Goal: Task Accomplishment & Management: Manage account settings

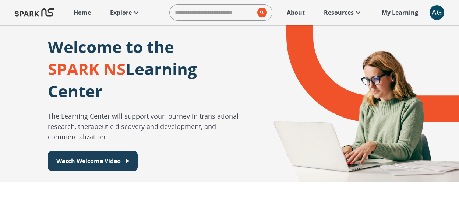
click at [430, 10] on div "AG" at bounding box center [437, 12] width 15 height 15
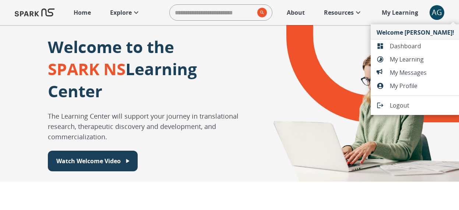
click at [234, 11] on div at bounding box center [229, 105] width 459 height 210
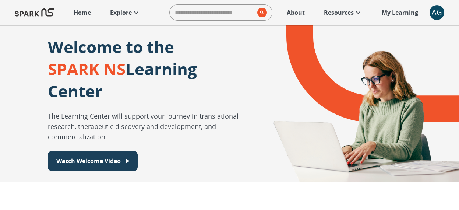
click at [242, 14] on input "search" at bounding box center [212, 12] width 85 height 15
type input "**********"
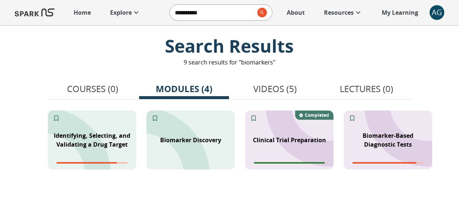
click at [429, 10] on div "**********" at bounding box center [229, 12] width 459 height 25
click at [435, 13] on div "AG" at bounding box center [437, 12] width 15 height 15
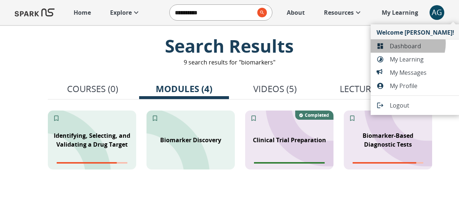
click at [406, 43] on span "Dashboard" at bounding box center [422, 46] width 64 height 9
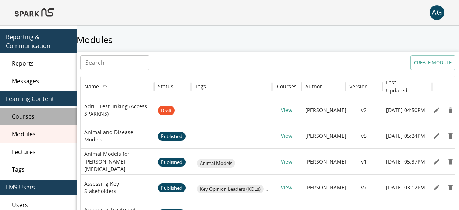
click at [20, 113] on span "Courses" at bounding box center [41, 116] width 59 height 9
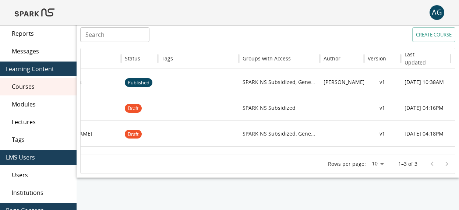
scroll to position [0, 66]
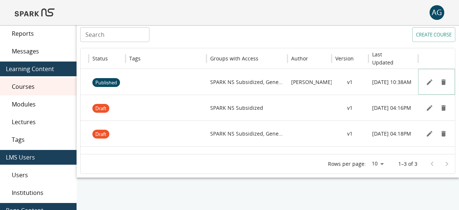
click at [430, 83] on icon "Edit" at bounding box center [429, 81] width 7 height 7
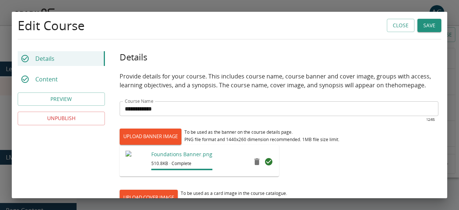
click at [49, 73] on div "Content" at bounding box center [61, 79] width 87 height 15
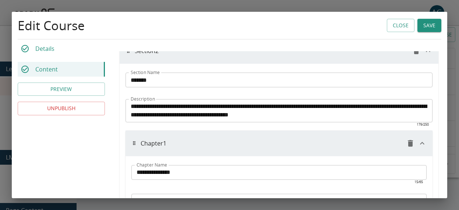
scroll to position [940, 0]
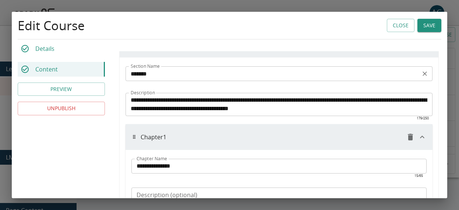
click at [141, 79] on div "******* Section Name" at bounding box center [279, 73] width 307 height 15
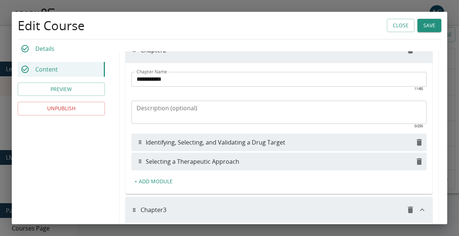
scroll to position [395, 0]
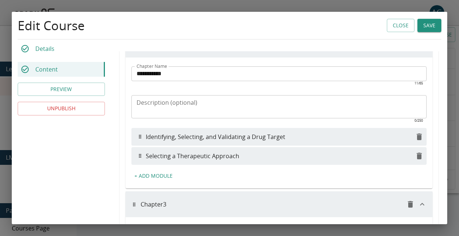
click at [160, 171] on button "+ Add Module" at bounding box center [153, 176] width 44 height 14
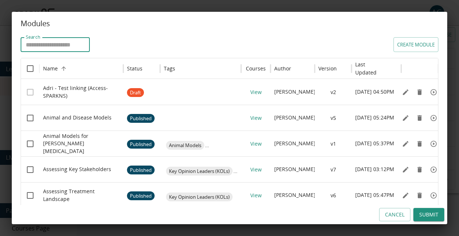
click at [84, 49] on input "Search" at bounding box center [55, 44] width 69 height 15
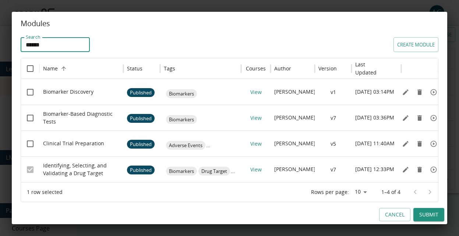
type input "******"
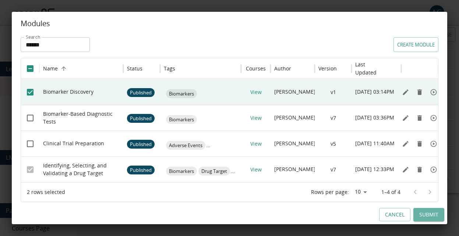
click at [432, 218] on button "Submit" at bounding box center [429, 215] width 31 height 14
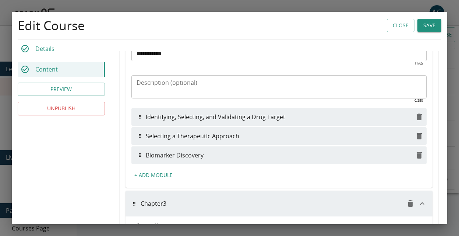
scroll to position [420, 0]
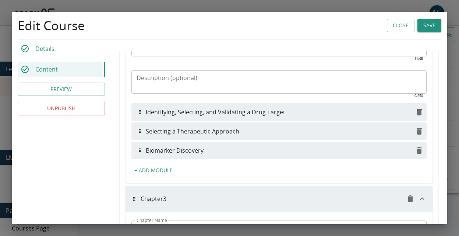
click at [421, 25] on button "Save" at bounding box center [430, 26] width 24 height 14
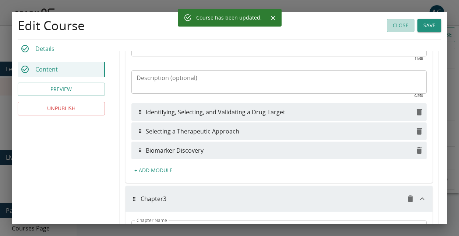
click at [401, 28] on button "Close" at bounding box center [401, 26] width 28 height 14
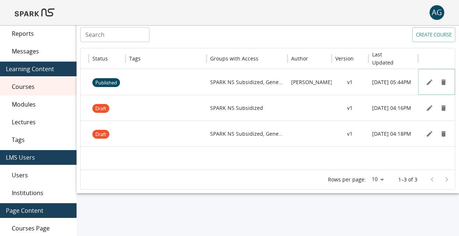
scroll to position [0, 0]
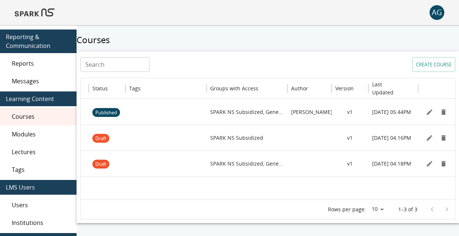
click at [48, 11] on img at bounding box center [35, 13] width 40 height 18
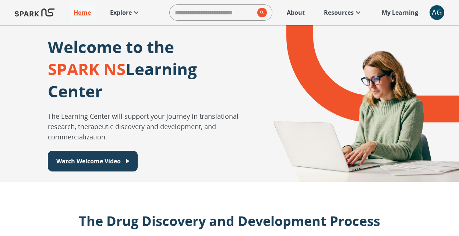
click at [134, 15] on icon at bounding box center [136, 12] width 9 height 9
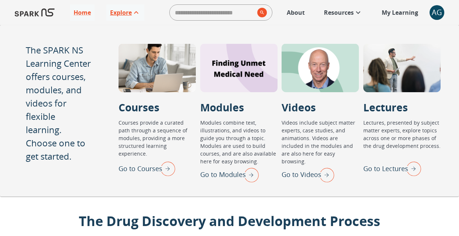
click at [165, 173] on img "Go to Courses" at bounding box center [166, 168] width 18 height 19
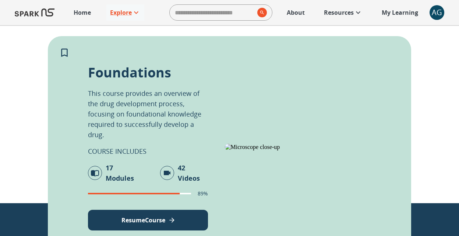
scroll to position [109, 0]
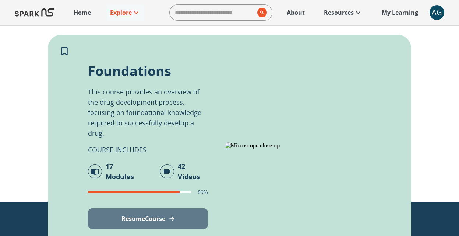
click at [133, 214] on button "Resume Course" at bounding box center [148, 218] width 120 height 21
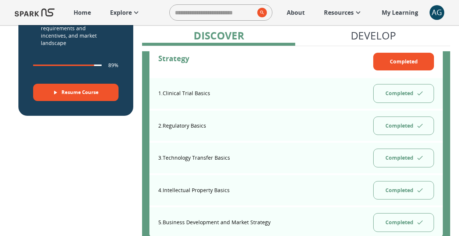
scroll to position [500, 0]
